Goal: Task Accomplishment & Management: Manage account settings

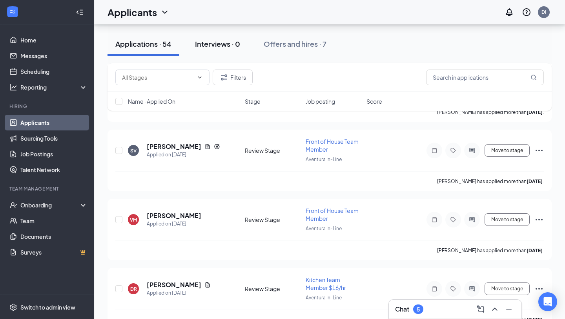
scroll to position [1124, 0]
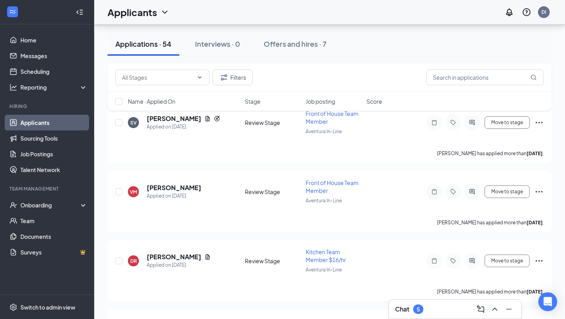
click at [16, 13] on icon "WorkstreamLogo" at bounding box center [13, 12] width 8 height 8
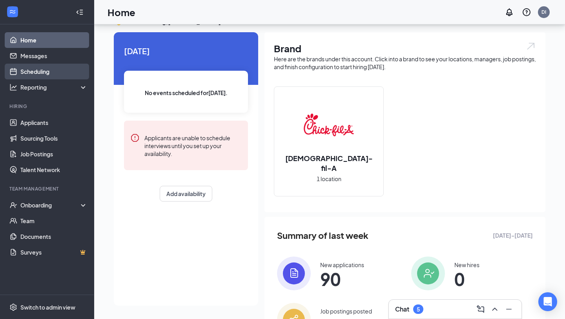
scroll to position [64, 0]
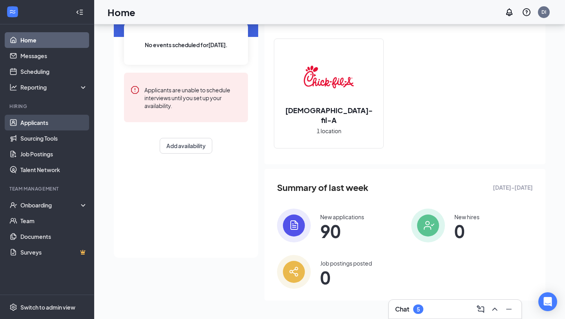
click at [54, 129] on link "Applicants" at bounding box center [53, 123] width 67 height 16
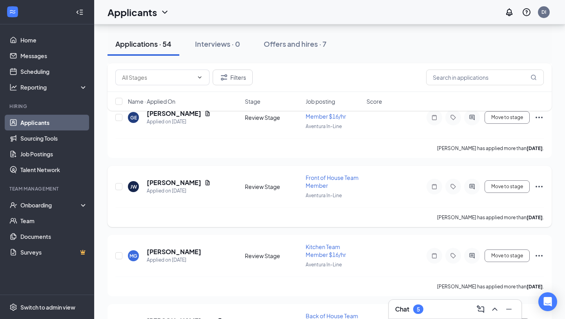
scroll to position [2510, 0]
click at [201, 178] on h5 "[PERSON_NAME]" at bounding box center [174, 182] width 55 height 9
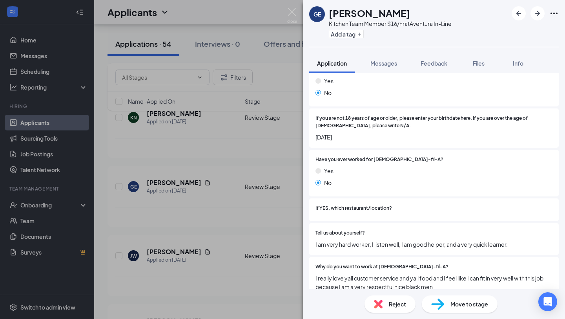
scroll to position [154, 0]
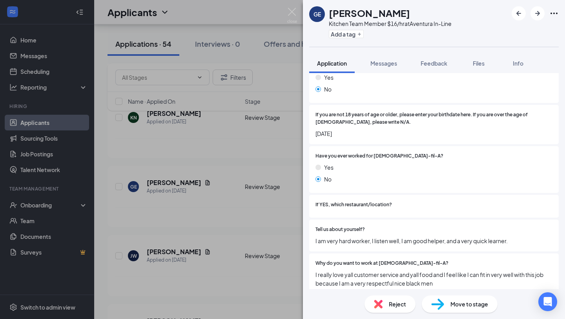
click at [390, 305] on span "Reject" at bounding box center [397, 303] width 17 height 9
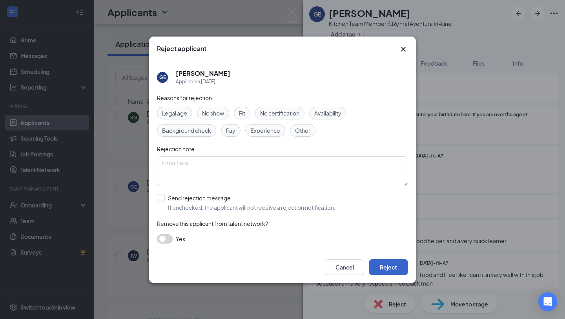
click at [377, 266] on button "Reject" at bounding box center [388, 267] width 39 height 16
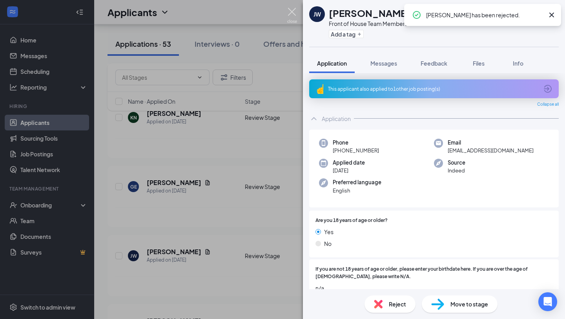
click at [292, 10] on img at bounding box center [292, 15] width 10 height 15
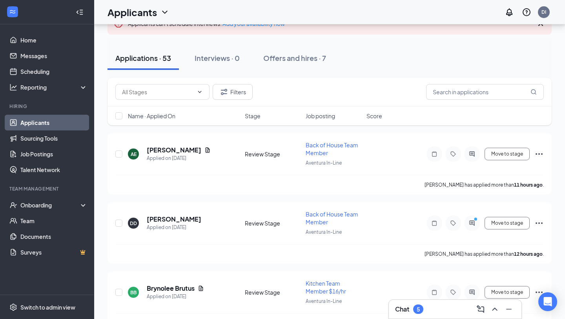
scroll to position [64, 0]
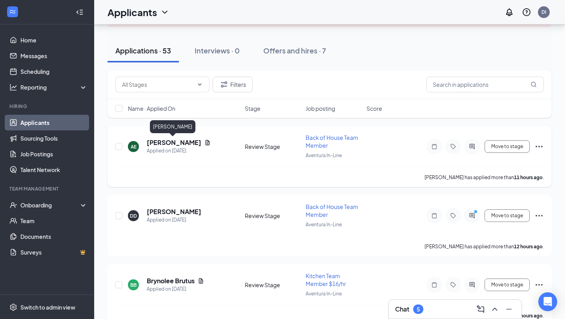
click at [181, 143] on h5 "[PERSON_NAME]" at bounding box center [174, 142] width 55 height 9
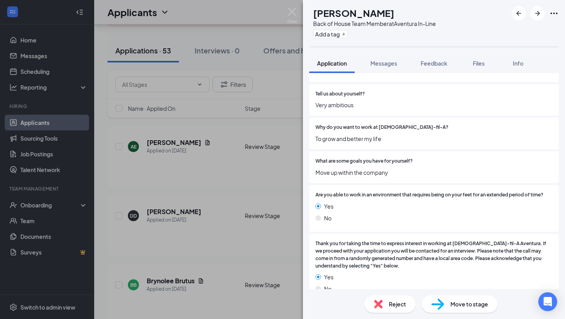
scroll to position [243, 0]
click at [398, 307] on span "Reject" at bounding box center [397, 303] width 17 height 9
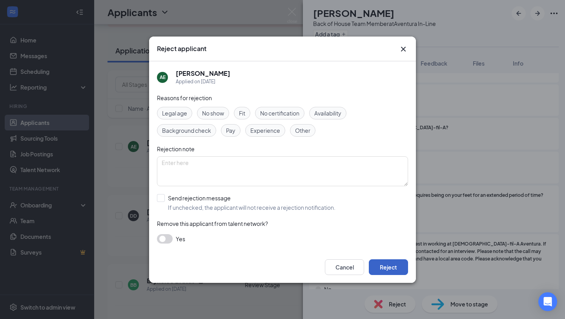
click at [379, 272] on button "Reject" at bounding box center [388, 267] width 39 height 16
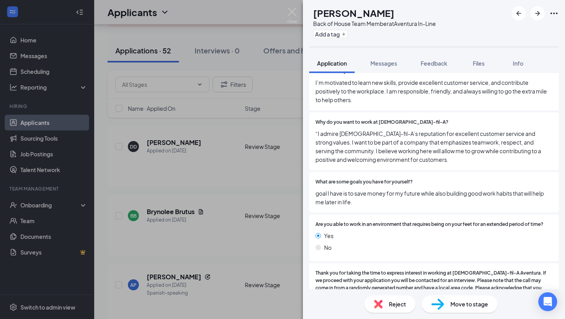
scroll to position [326, 0]
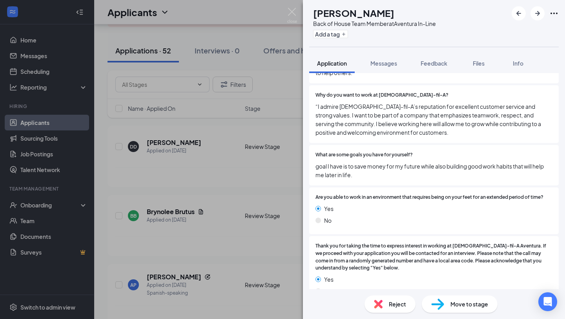
click at [381, 311] on div "Reject" at bounding box center [390, 303] width 51 height 17
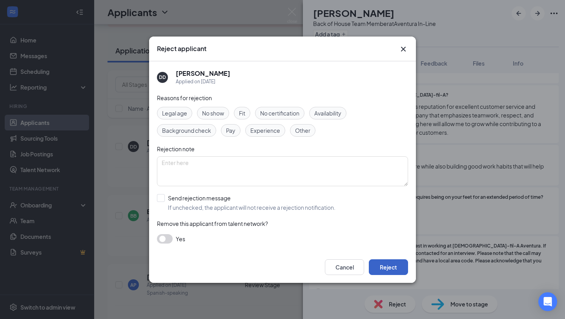
click at [381, 267] on button "Reject" at bounding box center [388, 267] width 39 height 16
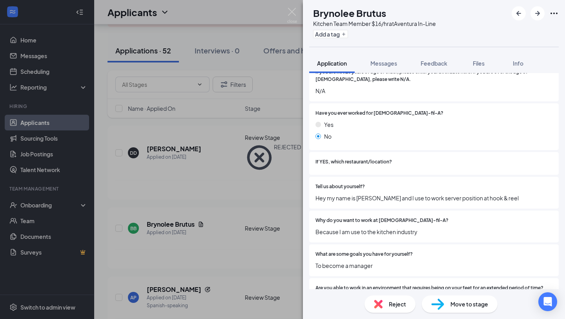
scroll to position [234, 0]
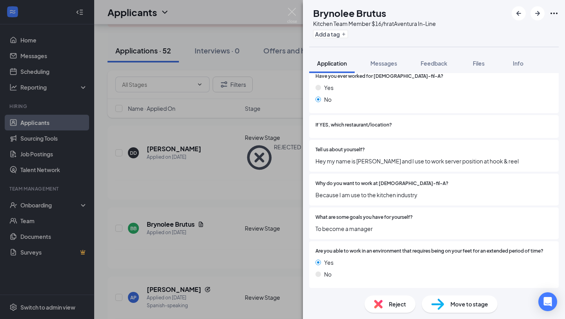
click at [384, 303] on div "Reject" at bounding box center [390, 303] width 51 height 17
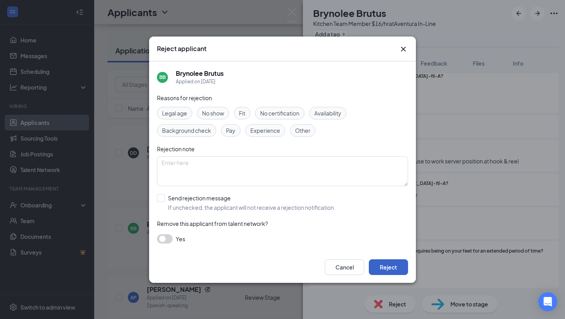
click at [386, 264] on button "Reject" at bounding box center [388, 267] width 39 height 16
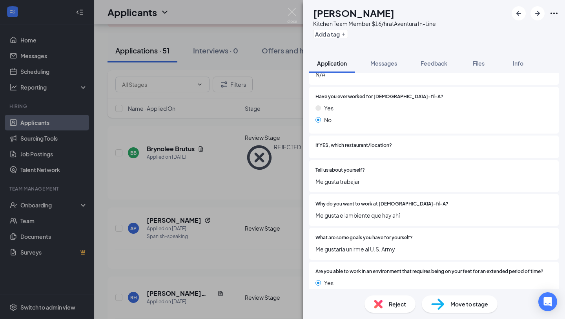
scroll to position [213, 0]
click at [385, 302] on div "Reject" at bounding box center [390, 303] width 51 height 17
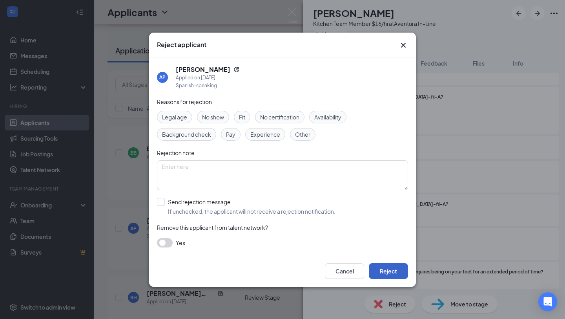
click at [396, 271] on button "Reject" at bounding box center [388, 271] width 39 height 16
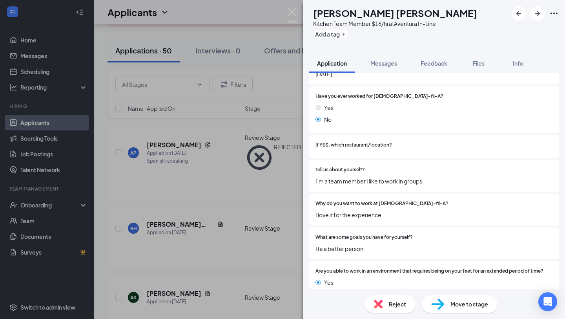
scroll to position [199, 0]
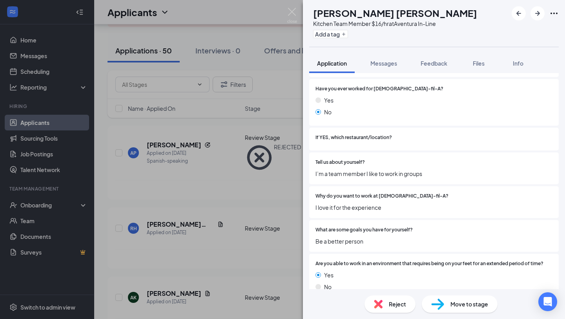
click at [388, 298] on div "Reject" at bounding box center [390, 303] width 51 height 17
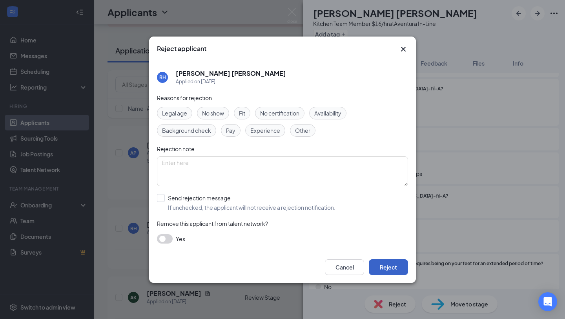
click at [388, 272] on button "Reject" at bounding box center [388, 267] width 39 height 16
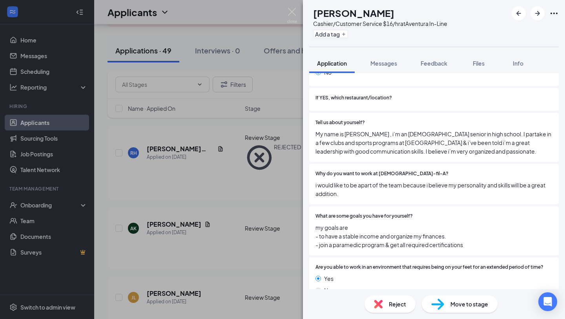
scroll to position [240, 0]
click at [349, 17] on h1 "[PERSON_NAME]" at bounding box center [353, 12] width 81 height 13
copy h1 "[PERSON_NAME]"
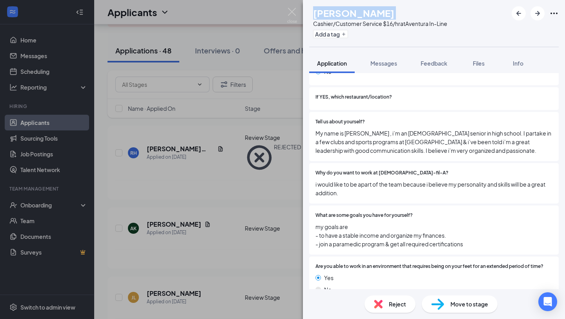
copy h1 "[PERSON_NAME]"
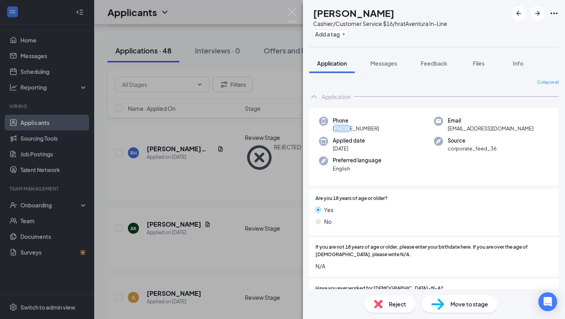
drag, startPoint x: 379, startPoint y: 129, endPoint x: 344, endPoint y: 130, distance: 34.9
click at [344, 130] on div "Phone [PHONE_NUMBER]" at bounding box center [376, 125] width 115 height 16
click at [371, 129] on span "[PHONE_NUMBER]" at bounding box center [356, 128] width 46 height 8
drag, startPoint x: 382, startPoint y: 127, endPoint x: 341, endPoint y: 130, distance: 41.7
click at [341, 130] on div "Phone [PHONE_NUMBER]" at bounding box center [376, 125] width 115 height 16
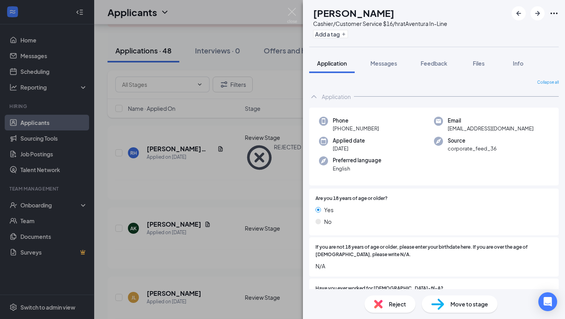
copy span "786) 213-0336"
drag, startPoint x: 231, startPoint y: 216, endPoint x: 353, endPoint y: 35, distance: 218.5
click at [231, 216] on div "AK [PERSON_NAME] Cashier/Customer Service $16/hr at [GEOGRAPHIC_DATA] In-Line A…" at bounding box center [282, 159] width 565 height 319
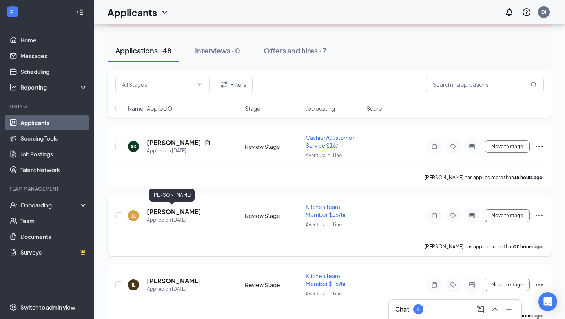
click at [175, 207] on h5 "[PERSON_NAME]" at bounding box center [174, 211] width 55 height 9
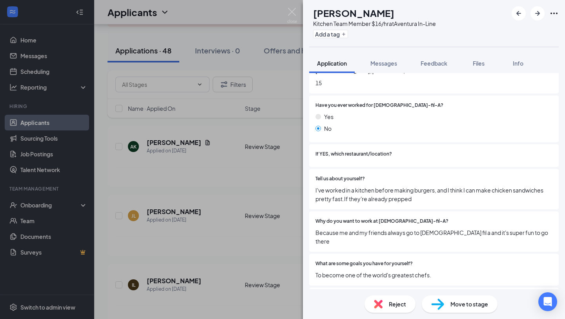
scroll to position [290, 0]
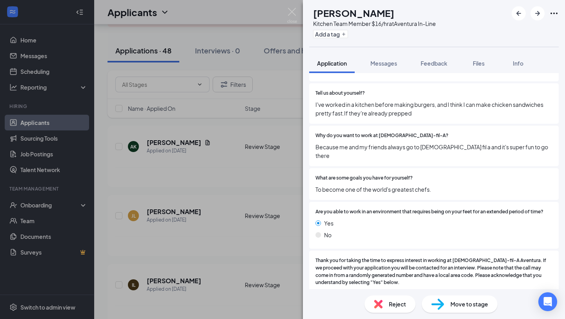
click at [390, 303] on span "Reject" at bounding box center [397, 303] width 17 height 9
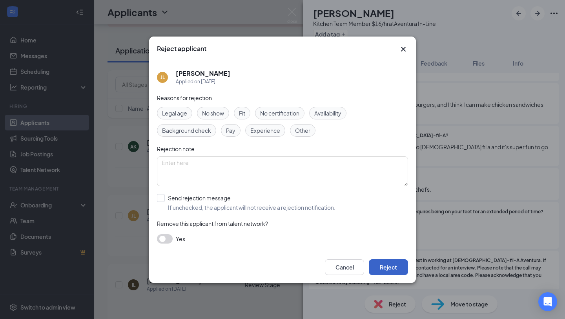
click at [376, 265] on button "Reject" at bounding box center [388, 267] width 39 height 16
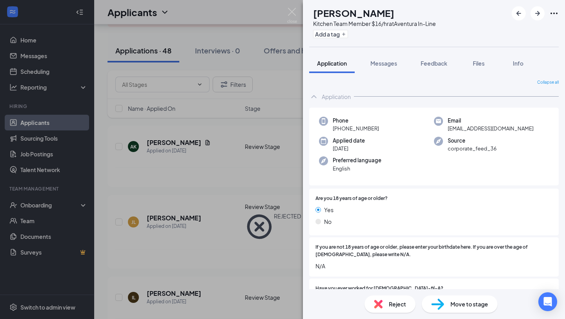
click at [350, 11] on h1 "[PERSON_NAME]" at bounding box center [353, 12] width 81 height 13
copy h1 "[PERSON_NAME]"
click at [385, 129] on div "Phone [PHONE_NUMBER]" at bounding box center [376, 125] width 115 height 16
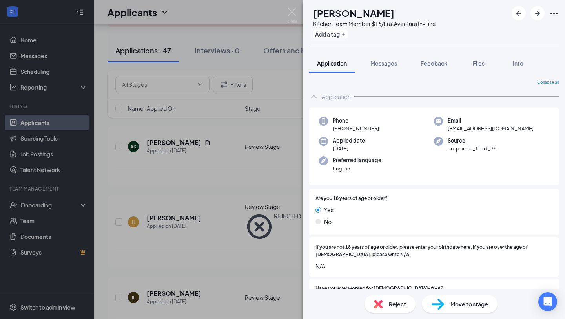
drag, startPoint x: 380, startPoint y: 126, endPoint x: 340, endPoint y: 130, distance: 39.9
click at [340, 130] on div "Phone [PHONE_NUMBER]" at bounding box center [376, 125] width 115 height 16
copy span "[PHONE_NUMBER]"
drag, startPoint x: 536, startPoint y: 15, endPoint x: 415, endPoint y: 71, distance: 133.3
click at [536, 15] on icon "ArrowRight" at bounding box center [537, 13] width 9 height 9
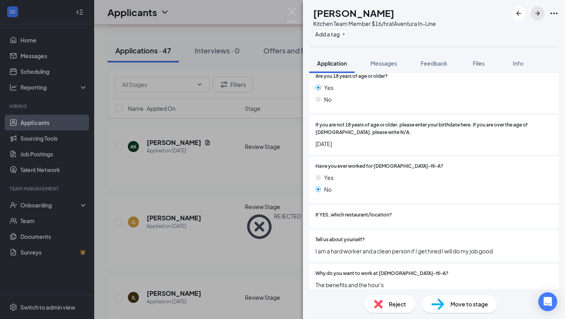
scroll to position [123, 0]
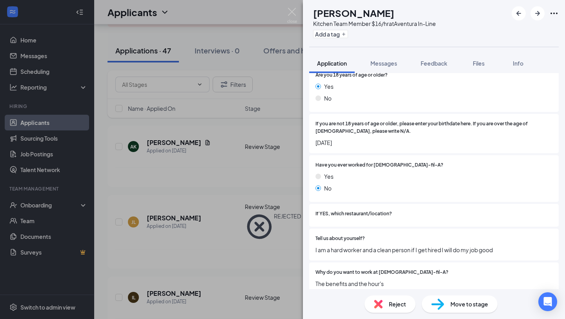
click at [390, 305] on span "Reject" at bounding box center [397, 303] width 17 height 9
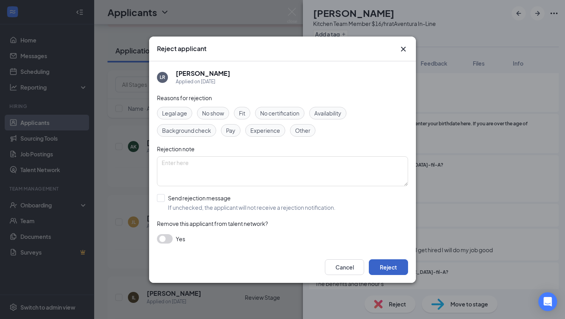
click at [381, 269] on button "Reject" at bounding box center [388, 267] width 39 height 16
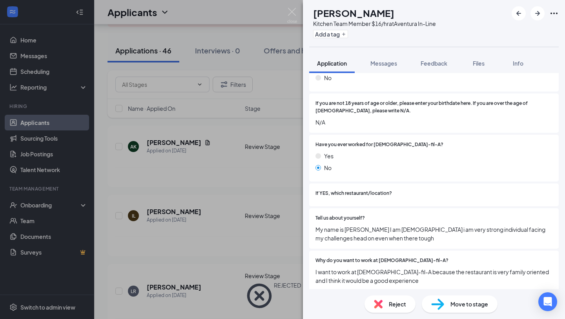
scroll to position [40, 0]
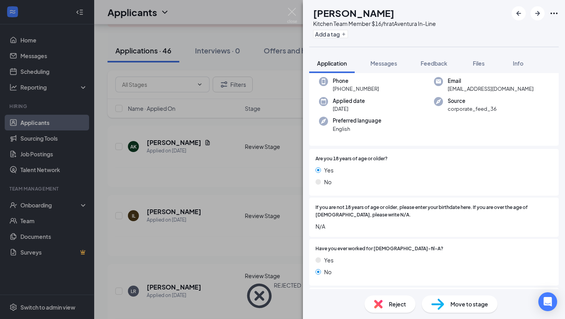
click at [387, 305] on div "Reject" at bounding box center [390, 303] width 51 height 17
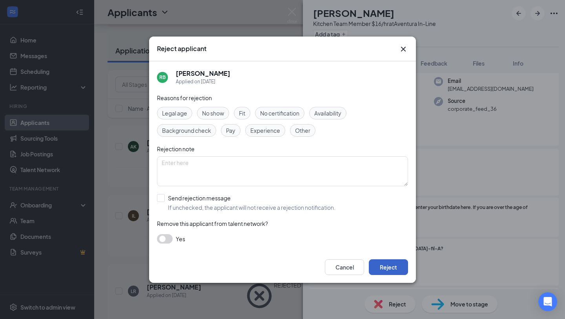
click at [396, 267] on button "Reject" at bounding box center [388, 267] width 39 height 16
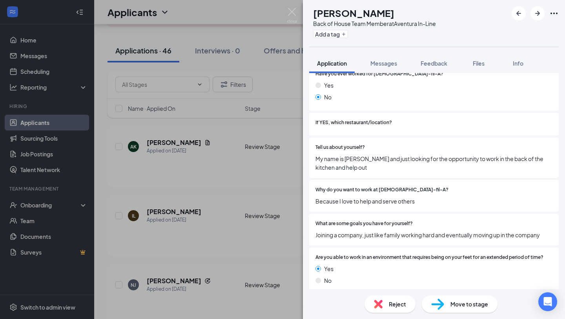
scroll to position [240, 0]
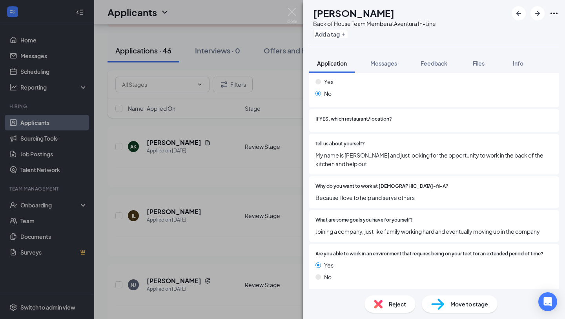
click at [387, 303] on div "Reject" at bounding box center [390, 303] width 51 height 17
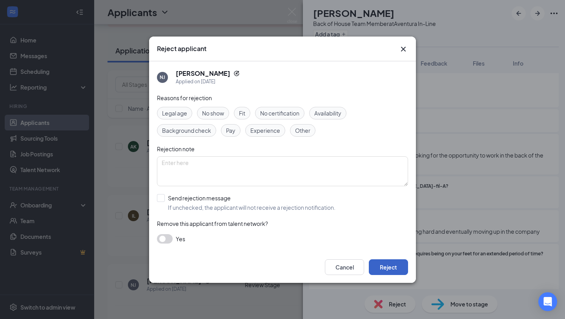
click at [384, 273] on button "Reject" at bounding box center [388, 267] width 39 height 16
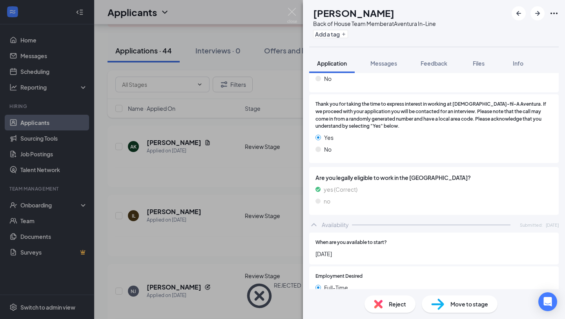
scroll to position [407, 0]
click at [384, 303] on div "Reject" at bounding box center [390, 303] width 51 height 17
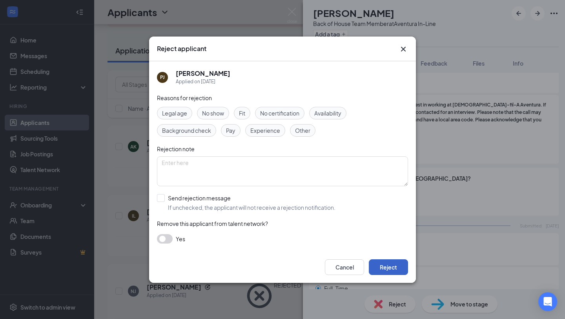
click at [388, 266] on button "Reject" at bounding box center [388, 267] width 39 height 16
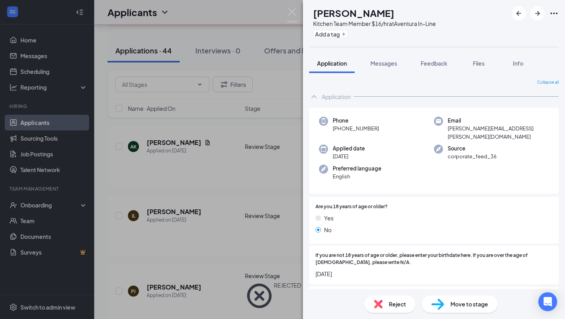
scroll to position [21, 0]
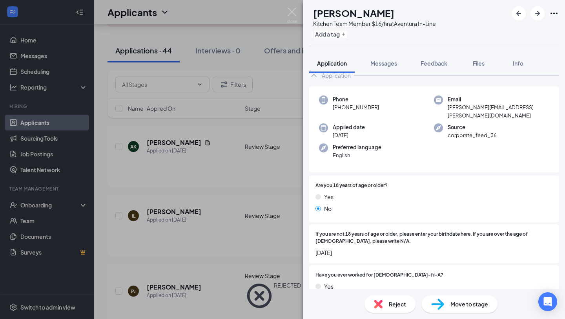
click at [384, 305] on div "Reject" at bounding box center [390, 303] width 51 height 17
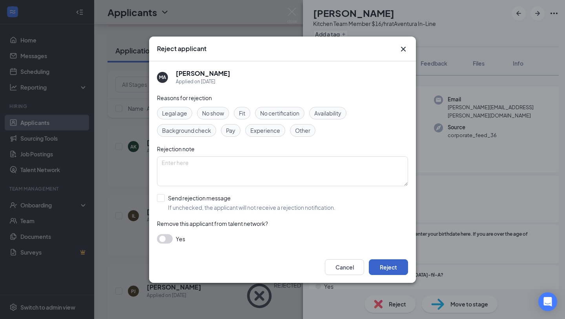
click at [390, 272] on button "Reject" at bounding box center [388, 267] width 39 height 16
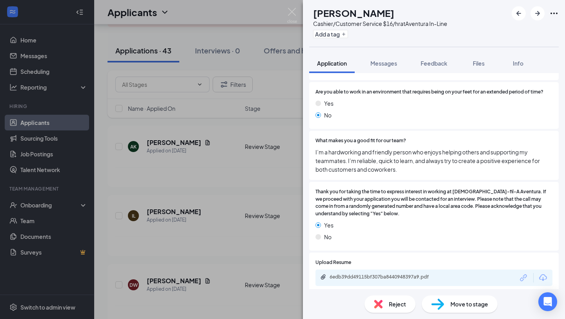
scroll to position [451, 0]
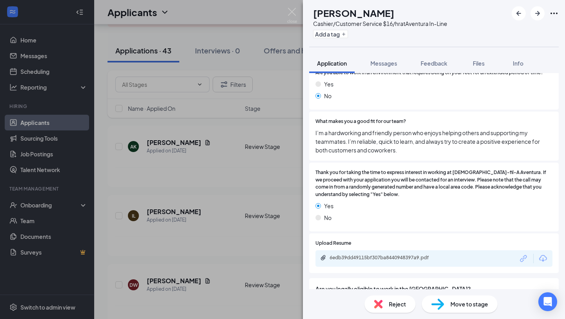
click at [390, 301] on span "Reject" at bounding box center [397, 303] width 17 height 9
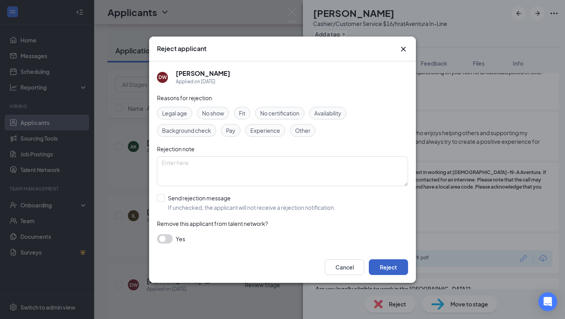
click at [395, 265] on button "Reject" at bounding box center [388, 267] width 39 height 16
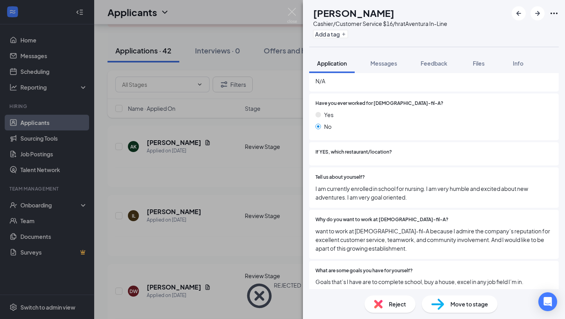
scroll to position [200, 0]
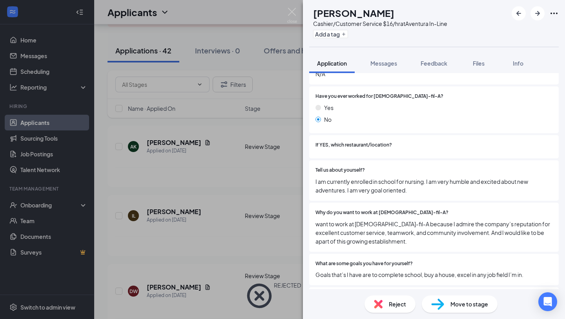
click at [382, 301] on img at bounding box center [378, 303] width 9 height 9
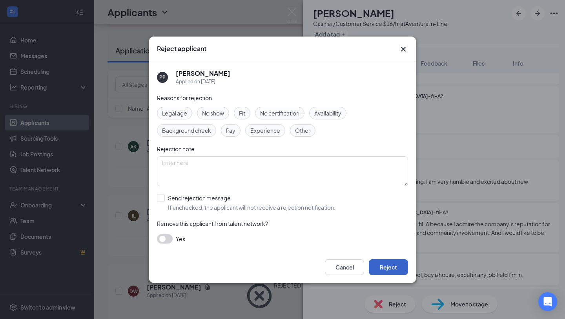
click at [385, 263] on button "Reject" at bounding box center [388, 267] width 39 height 16
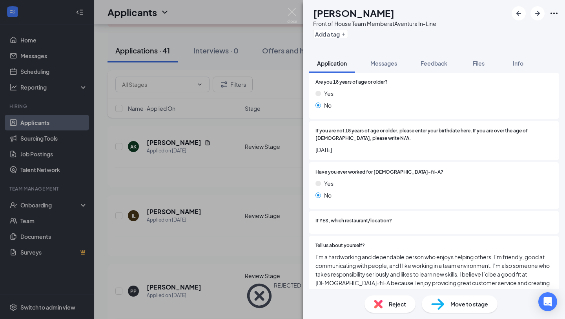
scroll to position [184, 0]
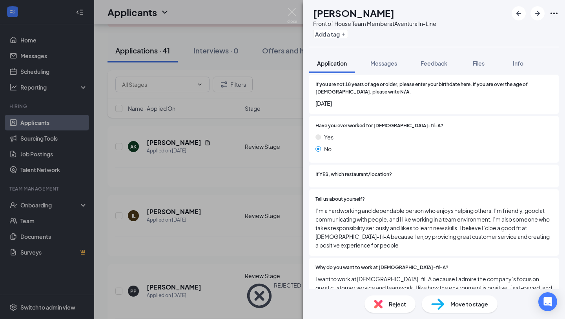
click at [387, 307] on div "Reject" at bounding box center [390, 303] width 51 height 17
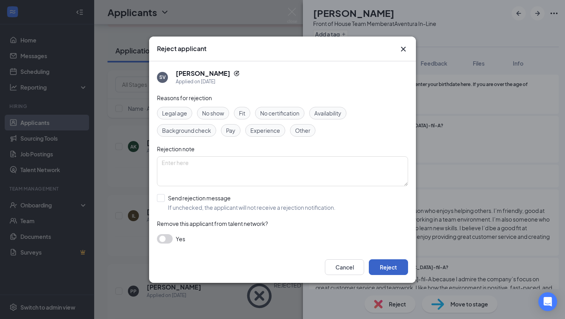
click at [388, 264] on button "Reject" at bounding box center [388, 267] width 39 height 16
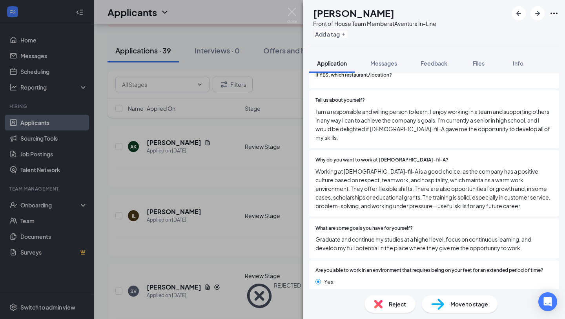
scroll to position [272, 0]
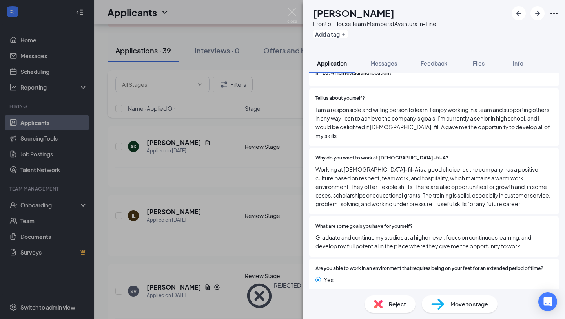
click at [394, 301] on span "Reject" at bounding box center [397, 303] width 17 height 9
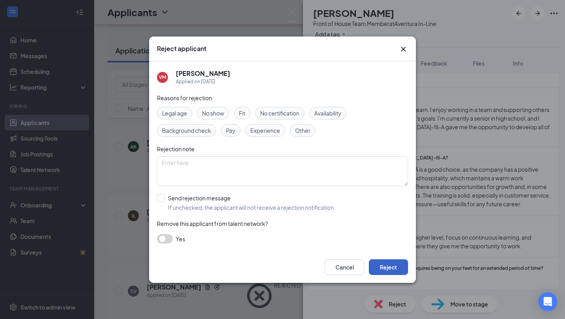
click at [392, 263] on button "Reject" at bounding box center [388, 267] width 39 height 16
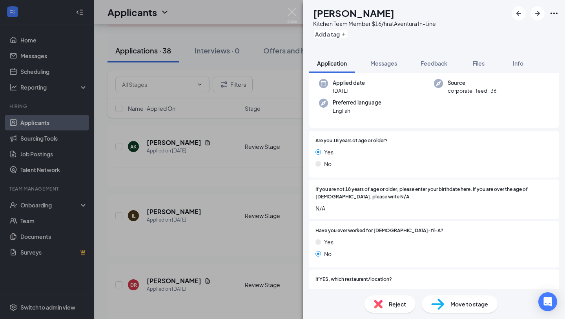
scroll to position [21, 0]
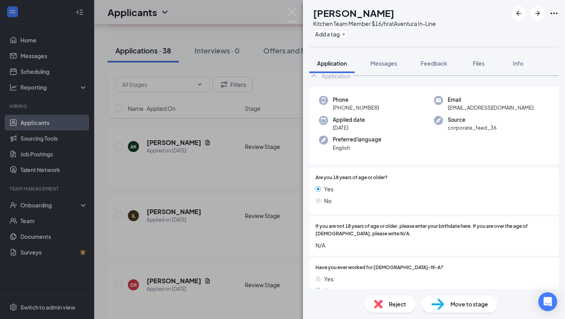
click at [369, 13] on h1 "[PERSON_NAME]" at bounding box center [353, 12] width 81 height 13
copy h1 "[PERSON_NAME]"
drag, startPoint x: 383, startPoint y: 108, endPoint x: 339, endPoint y: 109, distance: 44.4
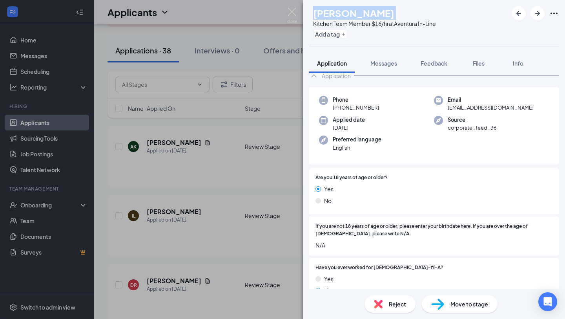
click at [339, 110] on div "Phone [PHONE_NUMBER]" at bounding box center [376, 104] width 115 height 16
copy span "[PHONE_NUMBER]"
click at [535, 15] on icon "ArrowRight" at bounding box center [537, 13] width 9 height 9
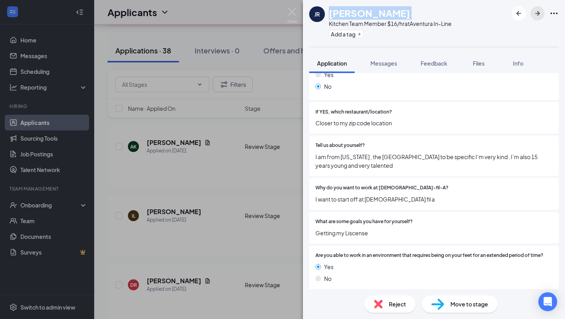
scroll to position [235, 0]
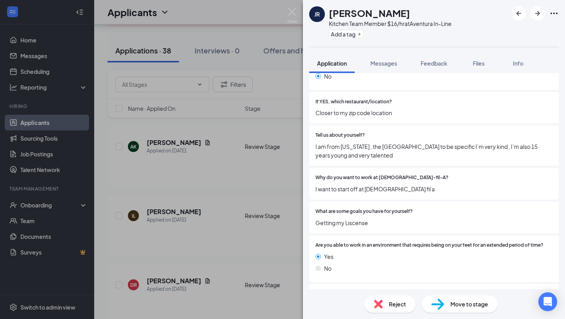
click at [386, 304] on div "Reject" at bounding box center [390, 303] width 51 height 17
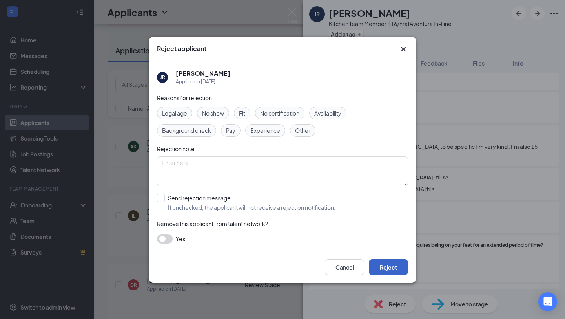
click at [382, 264] on button "Reject" at bounding box center [388, 267] width 39 height 16
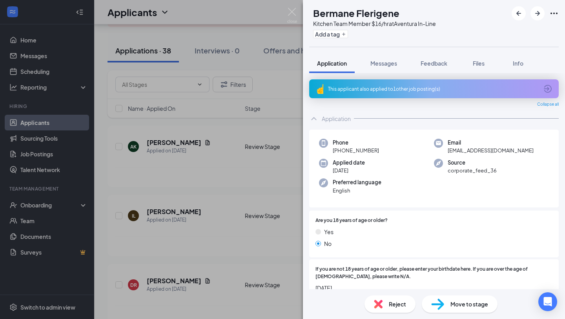
click at [380, 301] on img at bounding box center [378, 303] width 9 height 9
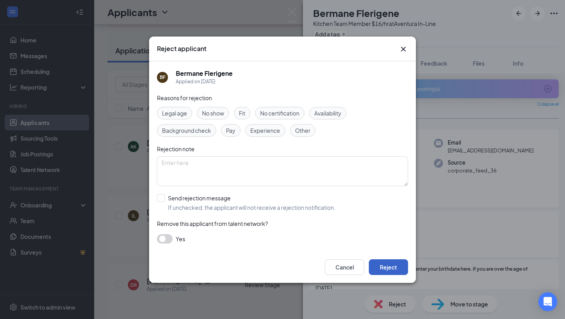
click at [392, 263] on button "Reject" at bounding box center [388, 267] width 39 height 16
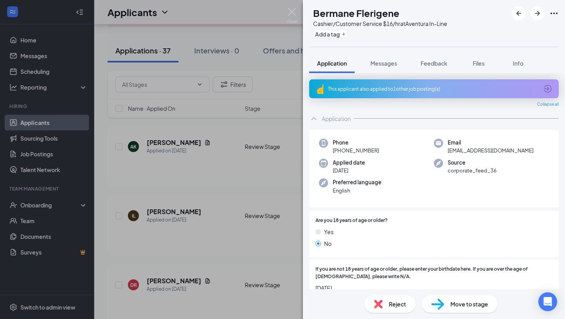
click at [389, 305] on span "Reject" at bounding box center [397, 303] width 17 height 9
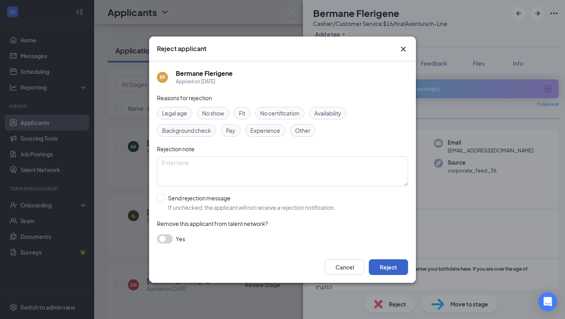
click at [384, 269] on button "Reject" at bounding box center [388, 267] width 39 height 16
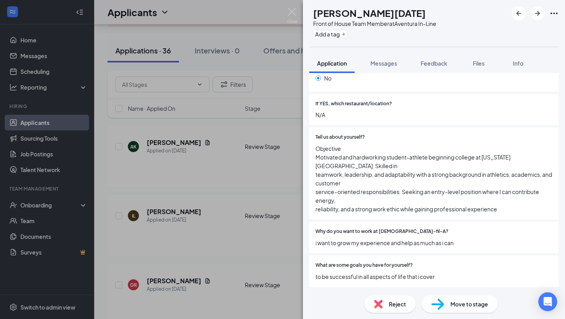
scroll to position [258, 0]
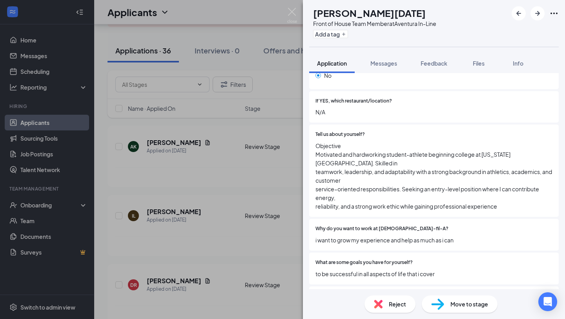
click at [397, 300] on span "Reject" at bounding box center [397, 303] width 17 height 9
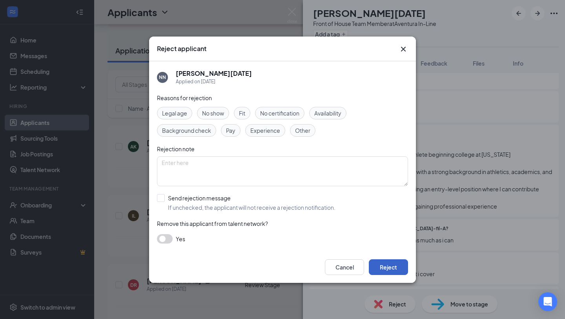
click at [385, 266] on button "Reject" at bounding box center [388, 267] width 39 height 16
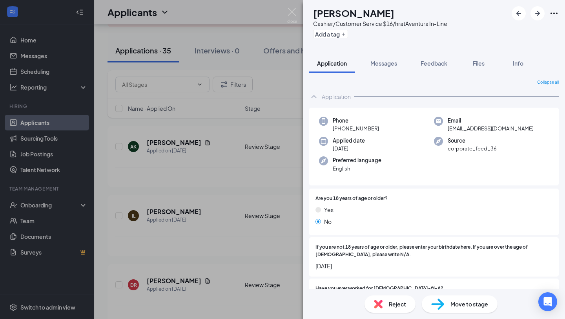
click at [383, 304] on div "Reject" at bounding box center [390, 303] width 51 height 17
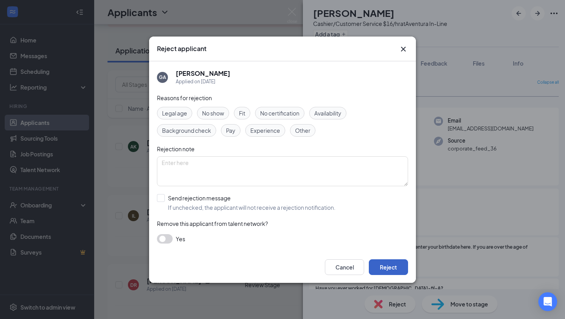
click at [383, 261] on button "Reject" at bounding box center [388, 267] width 39 height 16
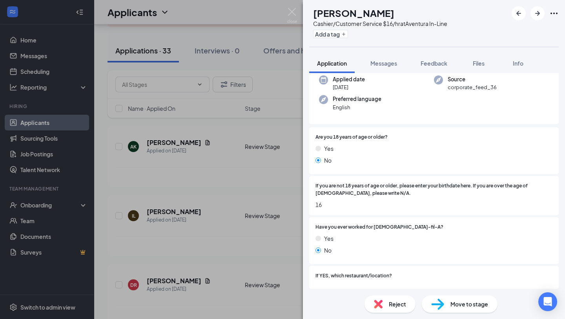
scroll to position [210, 0]
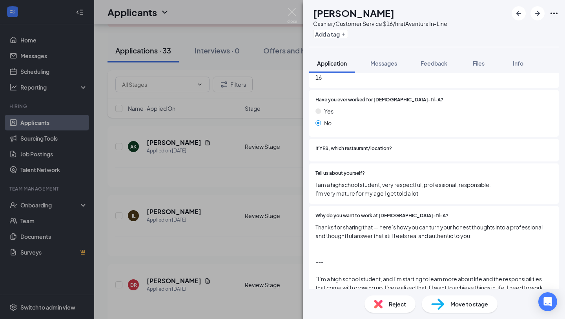
click at [385, 307] on div "Reject" at bounding box center [390, 303] width 51 height 17
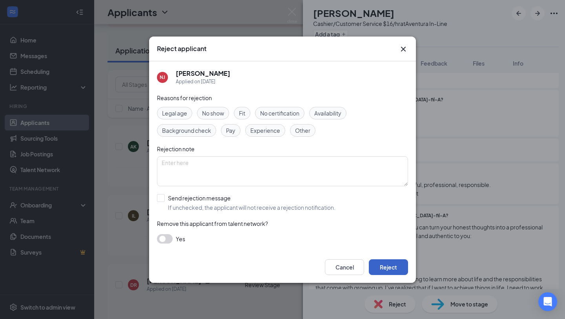
click at [387, 266] on button "Reject" at bounding box center [388, 267] width 39 height 16
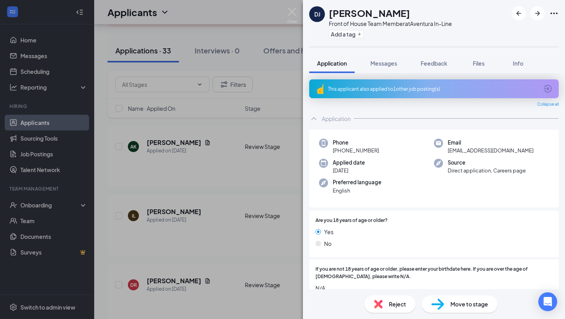
click at [383, 302] on div "Reject" at bounding box center [390, 303] width 51 height 17
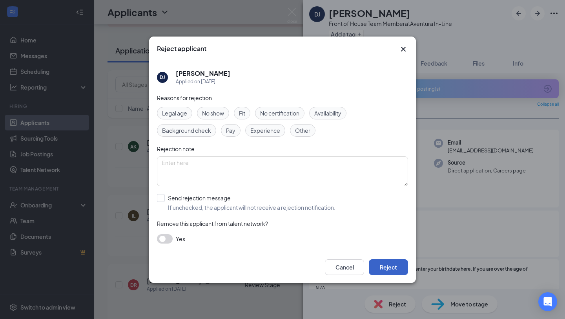
click at [386, 260] on button "Reject" at bounding box center [388, 267] width 39 height 16
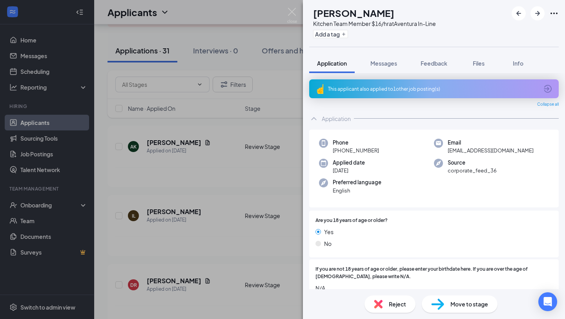
click at [387, 299] on div "Reject" at bounding box center [390, 303] width 51 height 17
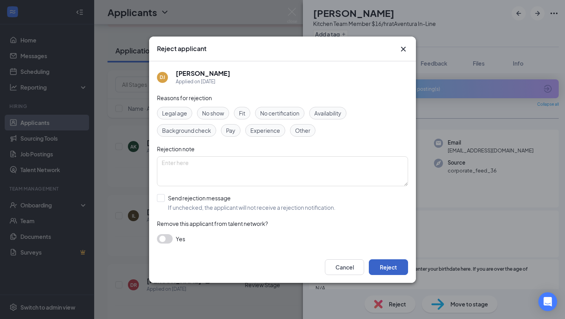
click at [389, 268] on button "Reject" at bounding box center [388, 267] width 39 height 16
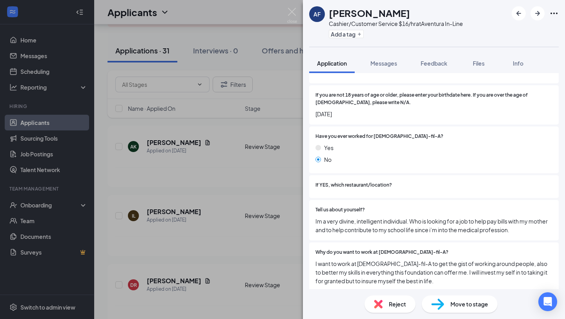
scroll to position [202, 0]
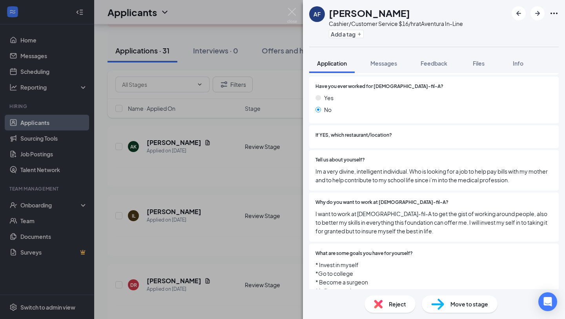
click at [389, 303] on span "Reject" at bounding box center [397, 303] width 17 height 9
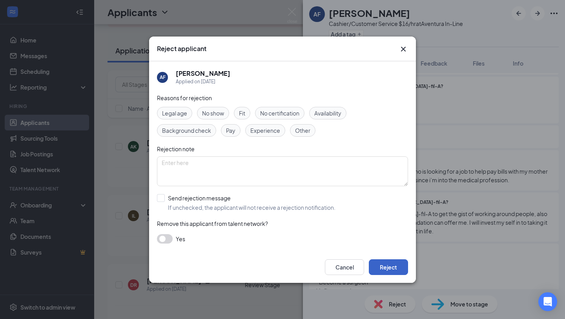
click at [384, 273] on button "Reject" at bounding box center [388, 267] width 39 height 16
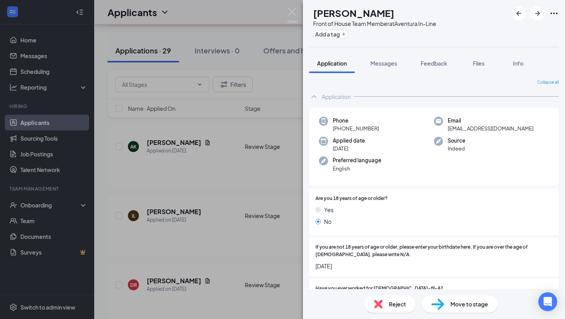
scroll to position [45, 0]
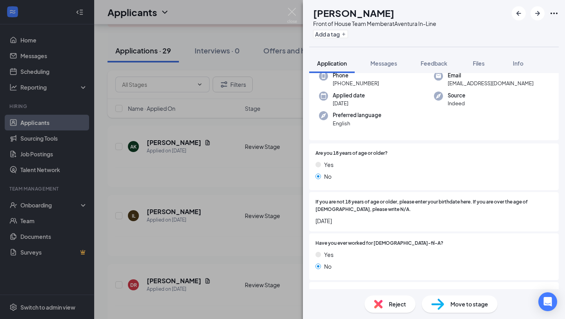
click at [372, 303] on div "Reject" at bounding box center [390, 303] width 51 height 17
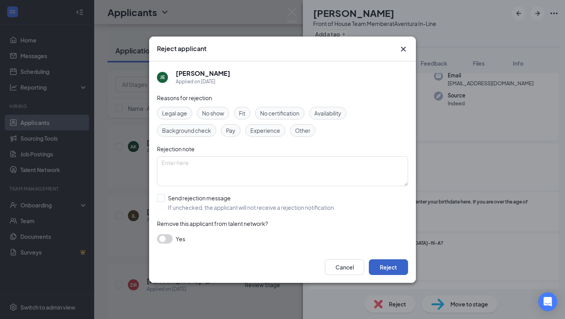
click at [390, 268] on button "Reject" at bounding box center [388, 267] width 39 height 16
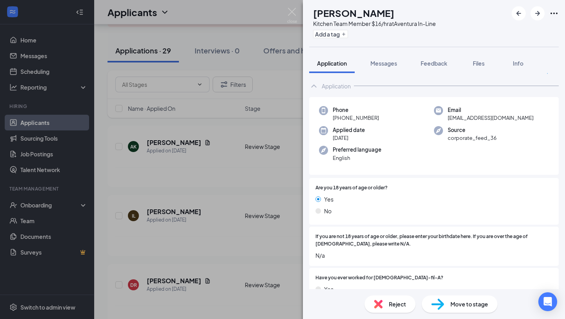
scroll to position [10, 0]
click at [374, 12] on h1 "[PERSON_NAME]" at bounding box center [353, 12] width 81 height 13
copy h1 "[PERSON_NAME]"
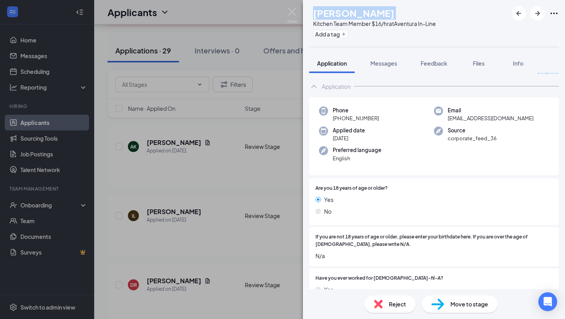
drag, startPoint x: 381, startPoint y: 115, endPoint x: 341, endPoint y: 118, distance: 40.9
click at [340, 118] on div "Phone [PHONE_NUMBER]" at bounding box center [376, 114] width 115 height 16
copy span "954) 237-9979"
click at [540, 11] on icon "ArrowRight" at bounding box center [537, 13] width 9 height 9
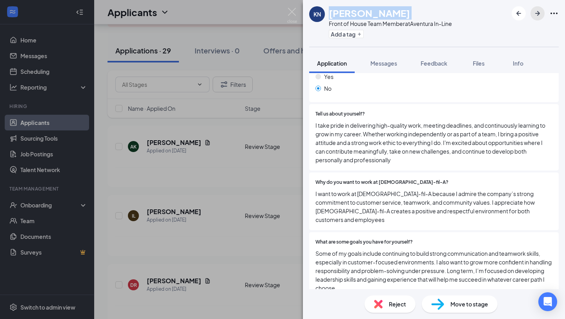
scroll to position [283, 0]
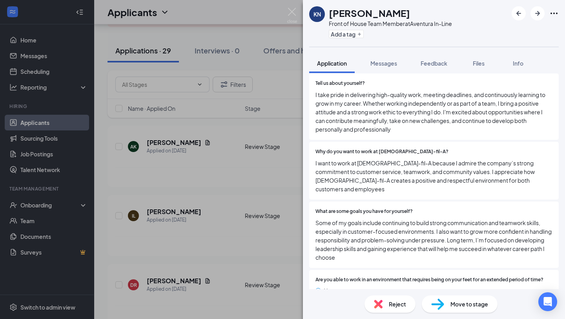
click at [392, 305] on span "Reject" at bounding box center [397, 303] width 17 height 9
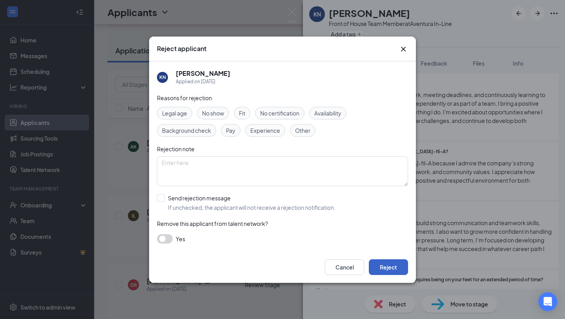
click at [392, 264] on button "Reject" at bounding box center [388, 267] width 39 height 16
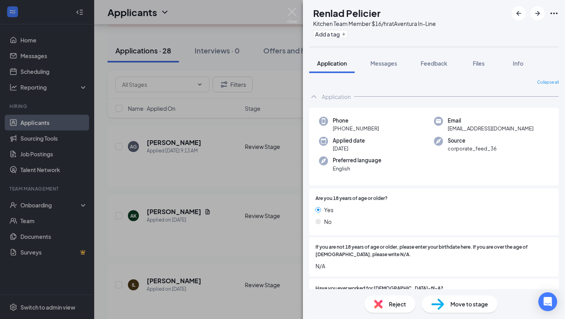
click at [379, 309] on div "Reject" at bounding box center [390, 303] width 51 height 17
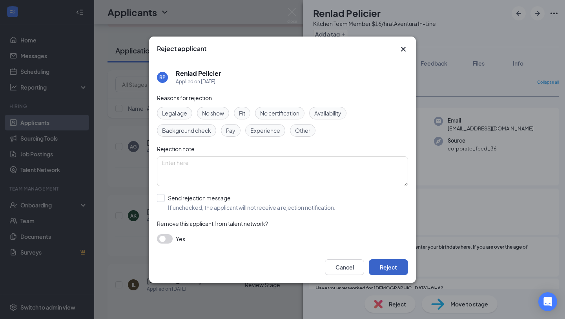
click at [384, 262] on button "Reject" at bounding box center [388, 267] width 39 height 16
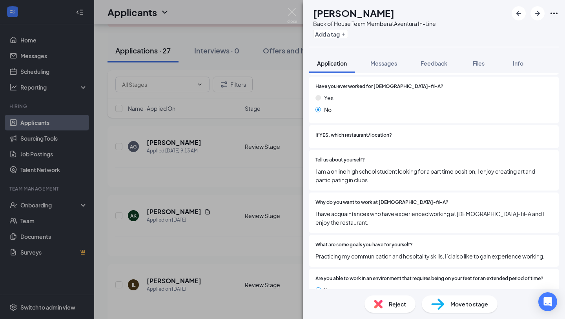
scroll to position [212, 0]
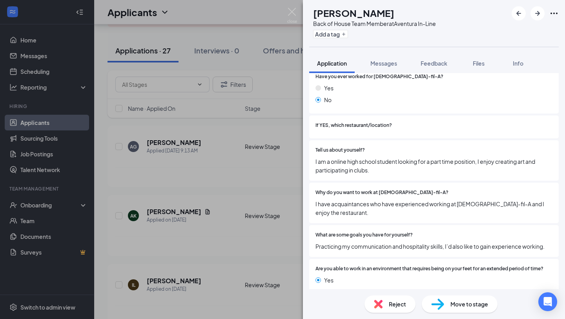
click at [386, 304] on div "Reject" at bounding box center [390, 303] width 51 height 17
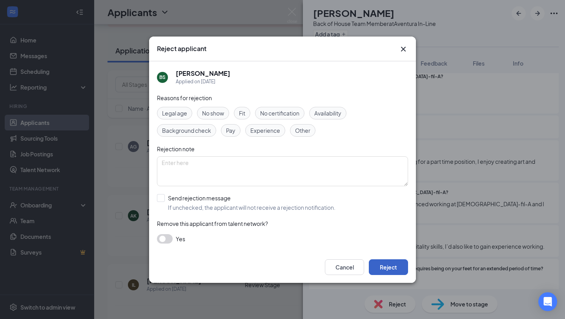
click at [381, 261] on button "Reject" at bounding box center [388, 267] width 39 height 16
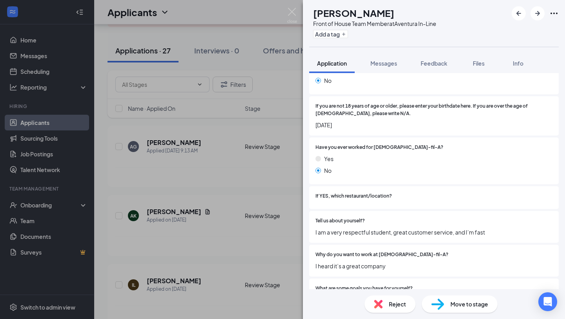
scroll to position [166, 0]
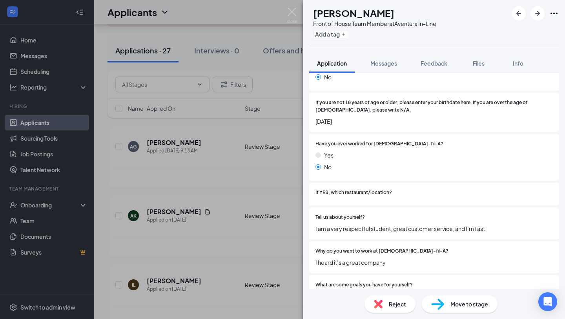
click at [397, 301] on span "Reject" at bounding box center [397, 303] width 17 height 9
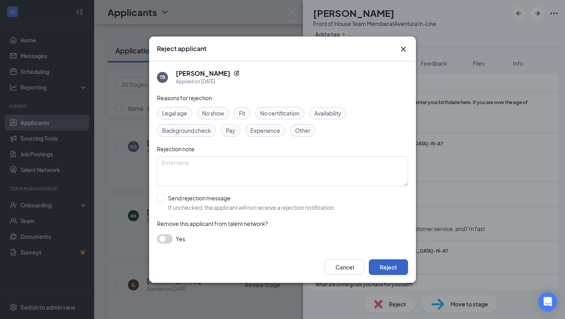
click at [387, 270] on button "Reject" at bounding box center [388, 267] width 39 height 16
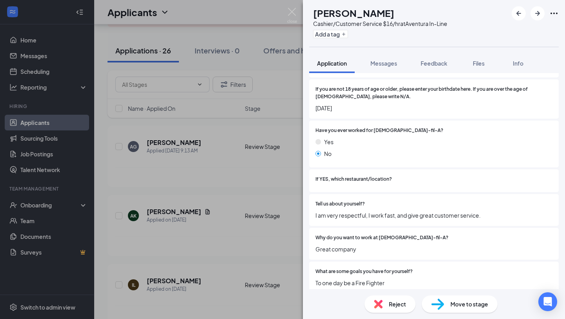
scroll to position [180, 0]
click at [385, 306] on div "Reject" at bounding box center [390, 303] width 51 height 17
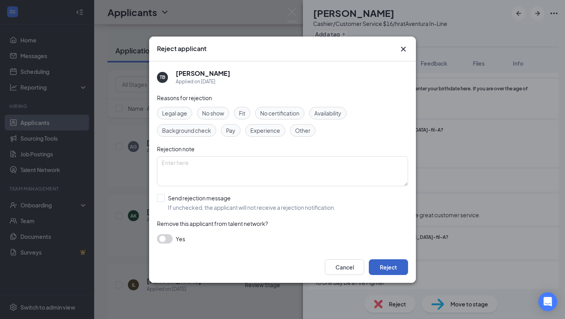
click at [382, 267] on button "Reject" at bounding box center [388, 267] width 39 height 16
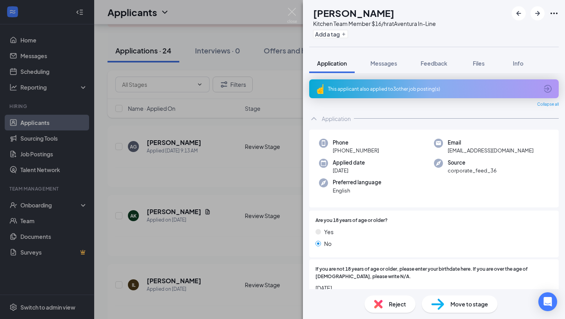
click at [378, 307] on img at bounding box center [378, 303] width 9 height 9
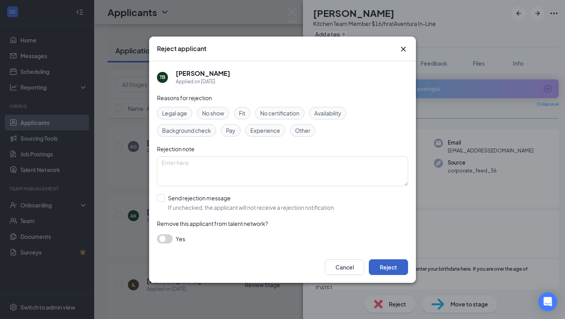
click at [392, 267] on button "Reject" at bounding box center [388, 267] width 39 height 16
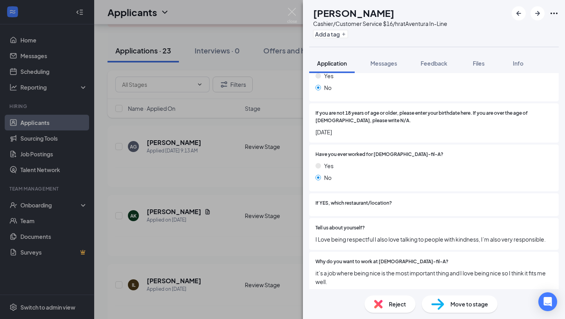
scroll to position [171, 0]
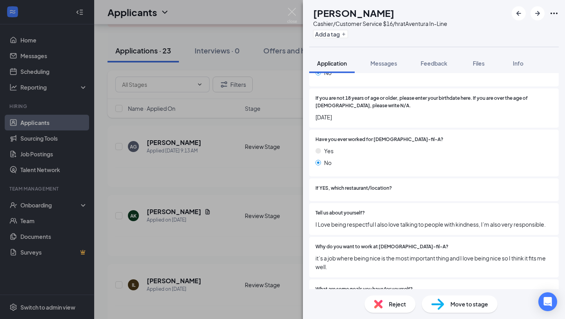
click at [388, 301] on div "Reject" at bounding box center [390, 303] width 51 height 17
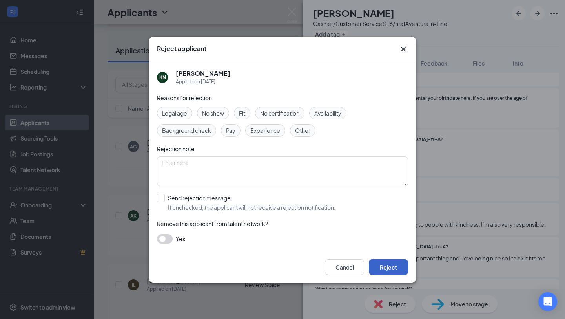
click at [389, 263] on button "Reject" at bounding box center [388, 267] width 39 height 16
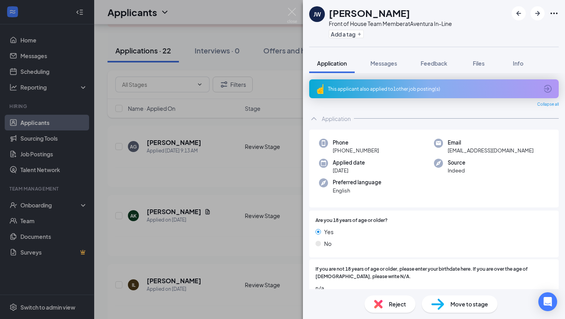
click at [379, 298] on div "Reject" at bounding box center [390, 303] width 51 height 17
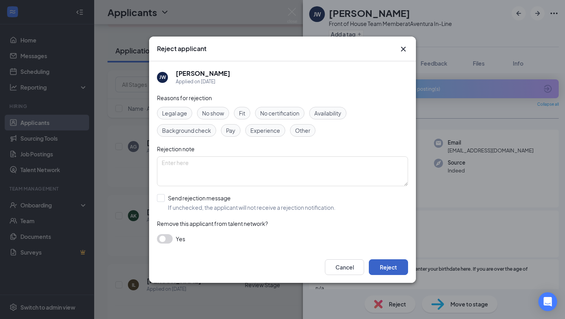
click at [379, 265] on button "Reject" at bounding box center [388, 267] width 39 height 16
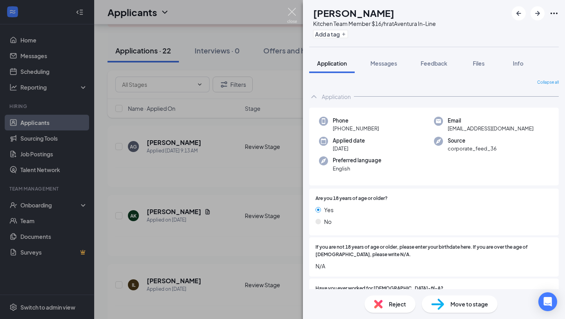
click at [292, 12] on img at bounding box center [292, 15] width 10 height 15
